Goal: Transaction & Acquisition: Purchase product/service

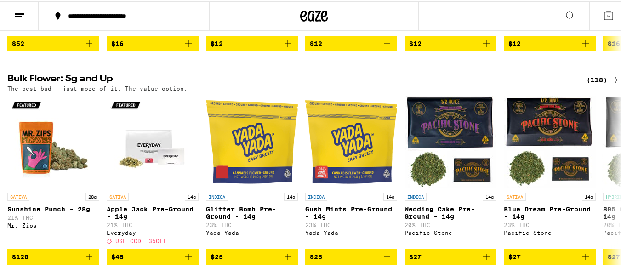
scroll to position [278, 0]
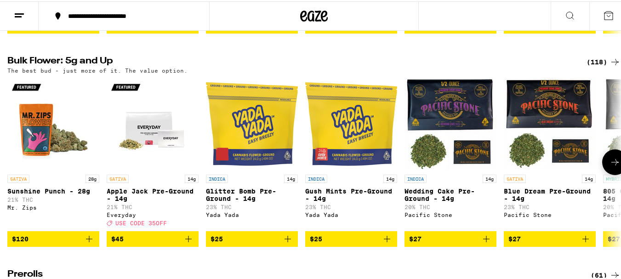
click at [608, 166] on button at bounding box center [615, 161] width 26 height 26
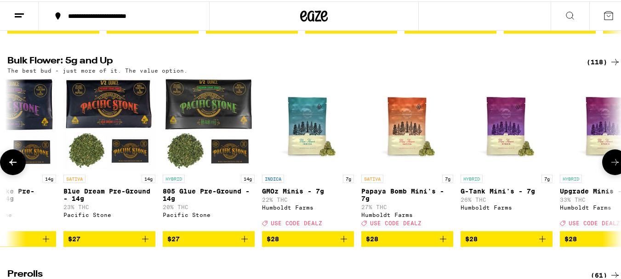
scroll to position [0, 0]
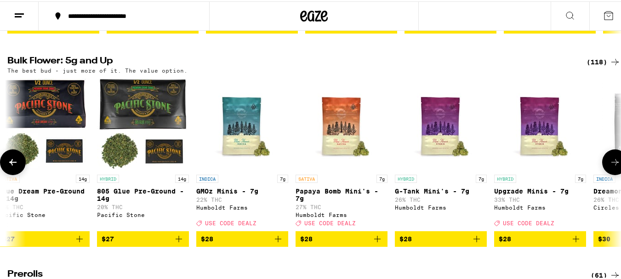
click at [606, 164] on button at bounding box center [615, 161] width 26 height 26
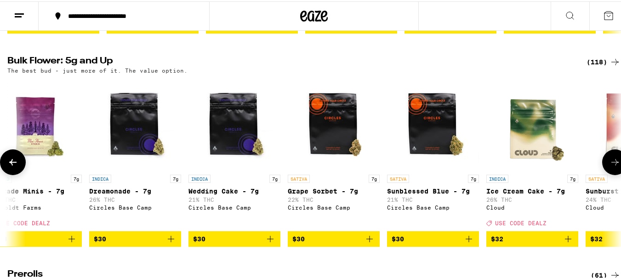
scroll to position [0, 1013]
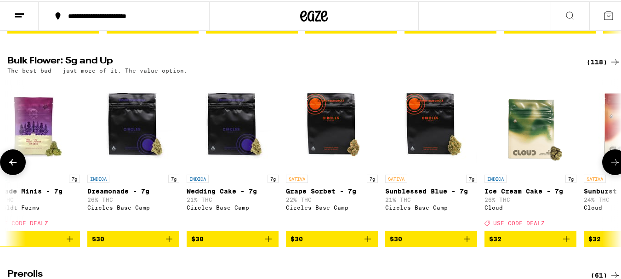
click at [606, 164] on button at bounding box center [615, 161] width 26 height 26
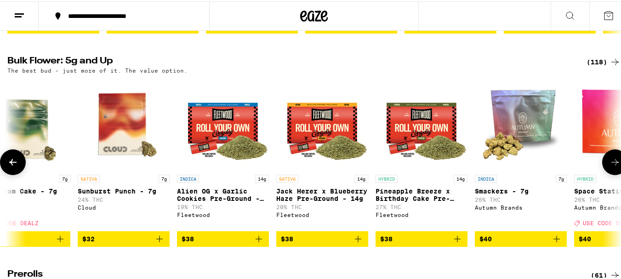
click at [606, 163] on button at bounding box center [615, 161] width 26 height 26
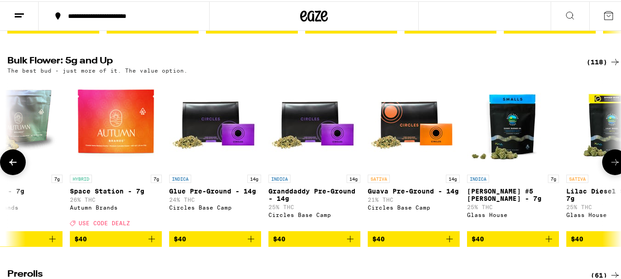
scroll to position [0, 2025]
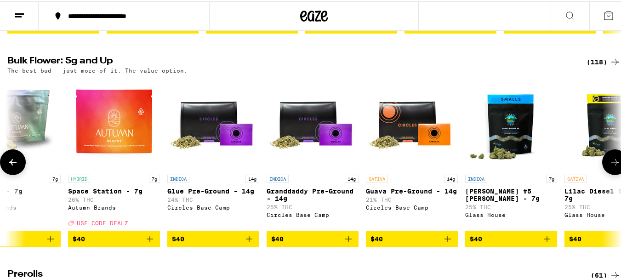
click at [606, 163] on button at bounding box center [615, 161] width 26 height 26
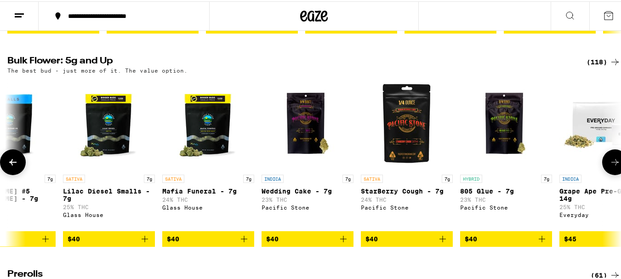
scroll to position [0, 2532]
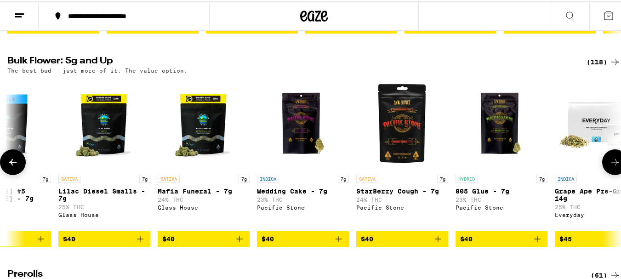
click at [606, 163] on button at bounding box center [615, 161] width 26 height 26
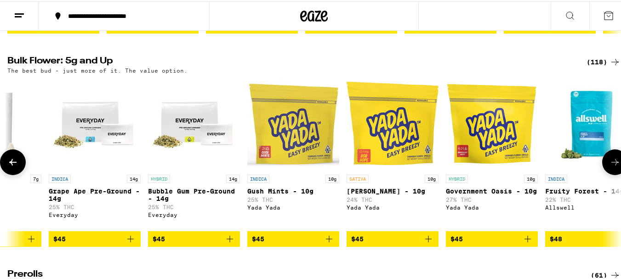
click at [606, 163] on button at bounding box center [615, 161] width 26 height 26
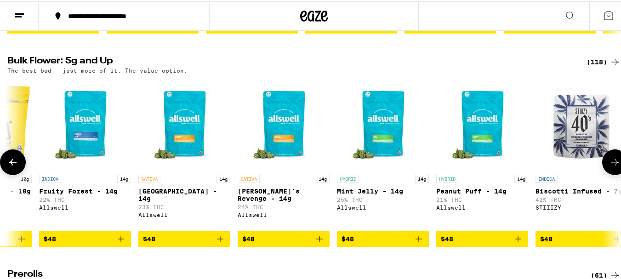
click at [606, 163] on button at bounding box center [615, 161] width 26 height 26
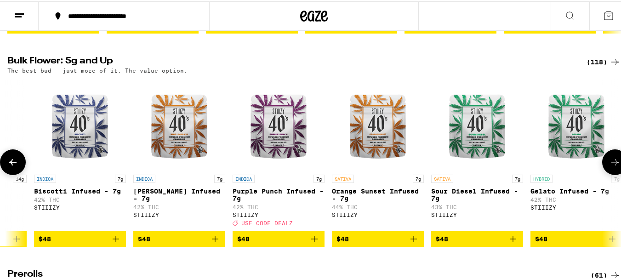
scroll to position [0, 4051]
